Goal: Obtain resource: Download file/media

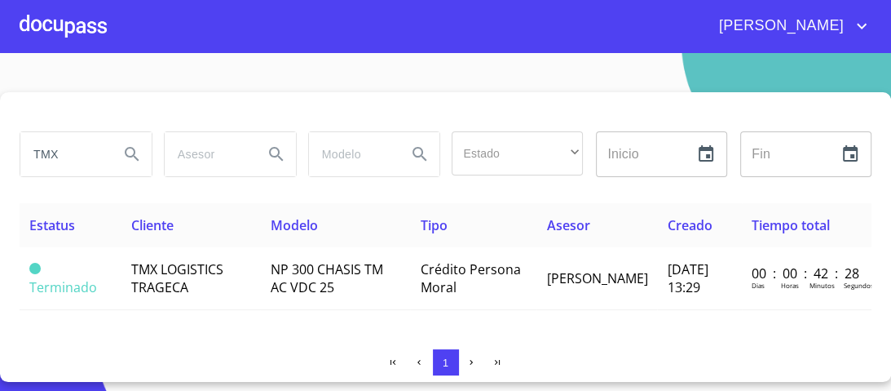
drag, startPoint x: 75, startPoint y: 152, endPoint x: 0, endPoint y: 149, distance: 75.1
click at [0, 149] on div "TMX Estado ​ ​ Inicio ​ Fin ​ Estatus Cliente Modelo Tipo Asesor Creado Tiempo …" at bounding box center [445, 236] width 891 height 289
type input "GRUPO ADY"
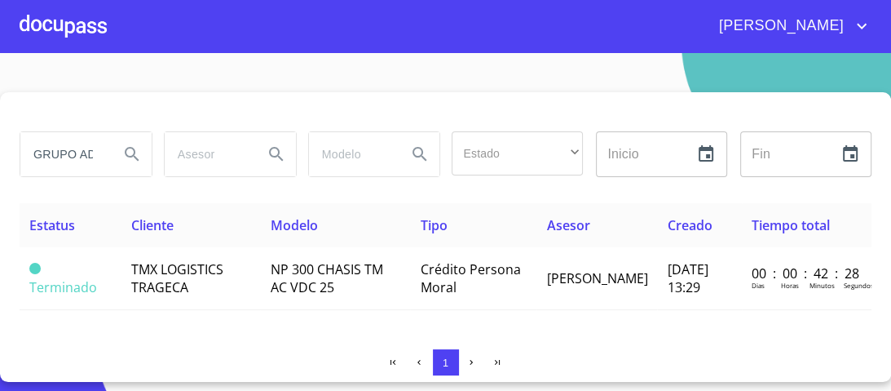
click at [128, 152] on icon "Search" at bounding box center [132, 154] width 20 height 20
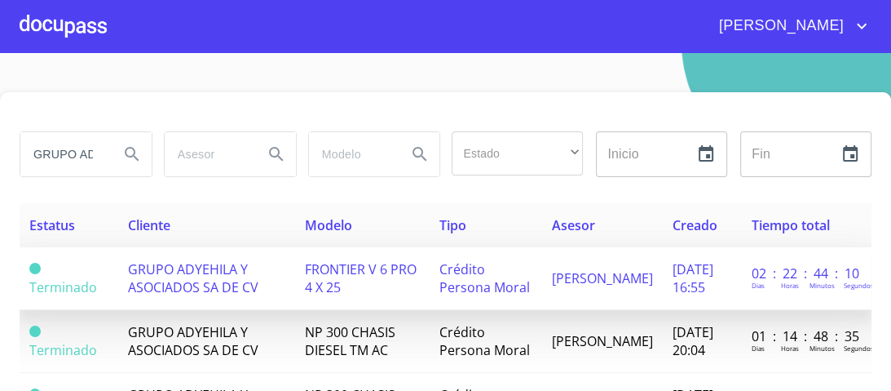
click at [349, 287] on span "FRONTIER V 6 PRO 4 X 25" at bounding box center [361, 278] width 112 height 36
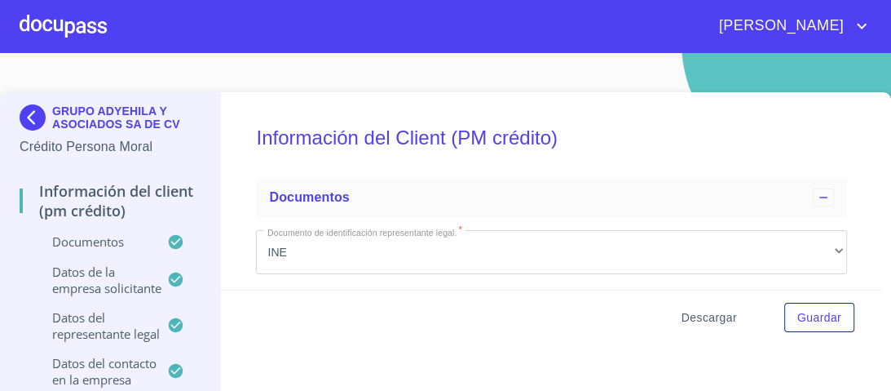
click at [695, 317] on span "Descargar" at bounding box center [709, 317] width 55 height 20
